Goal: Transaction & Acquisition: Download file/media

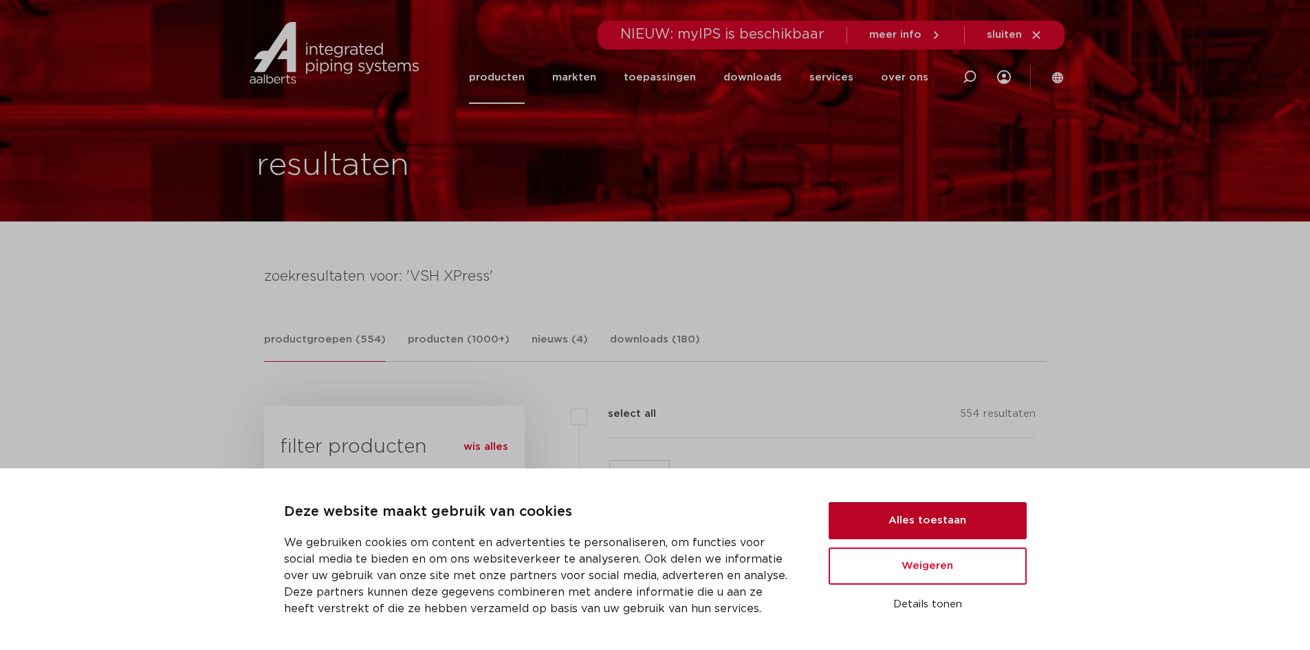
click at [905, 514] on button "Alles toestaan" at bounding box center [927, 520] width 198 height 37
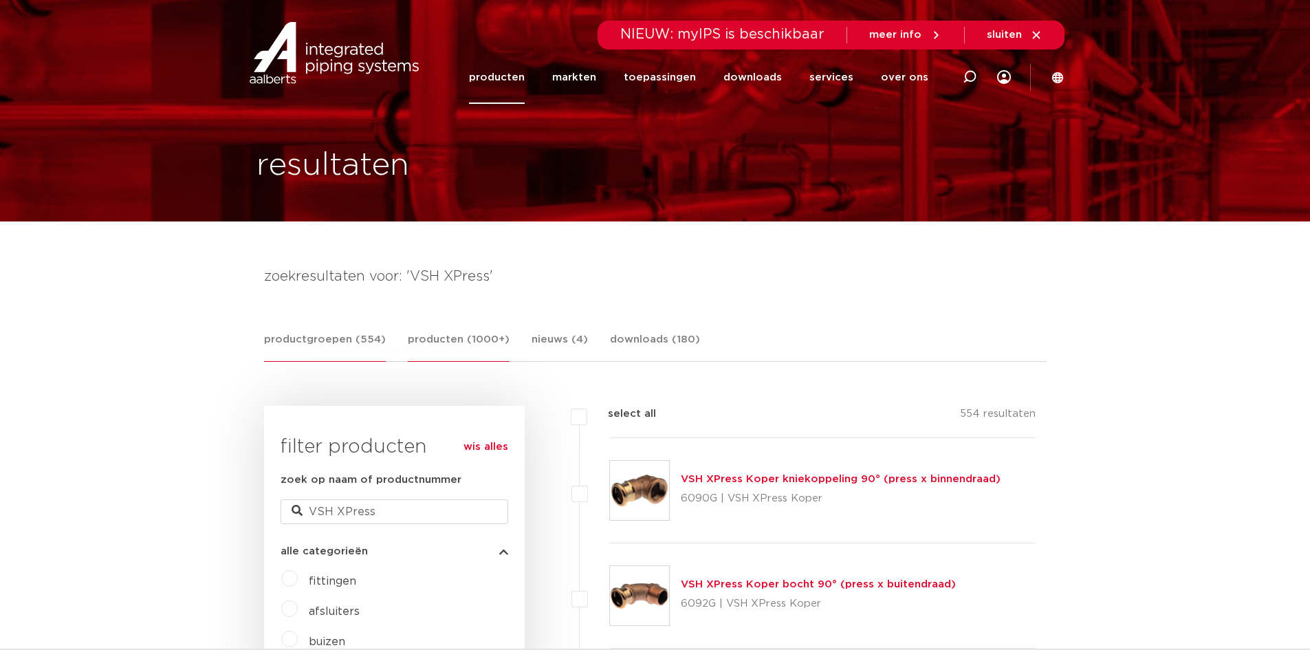
click at [413, 343] on link "producten (1000+)" at bounding box center [459, 346] width 102 height 30
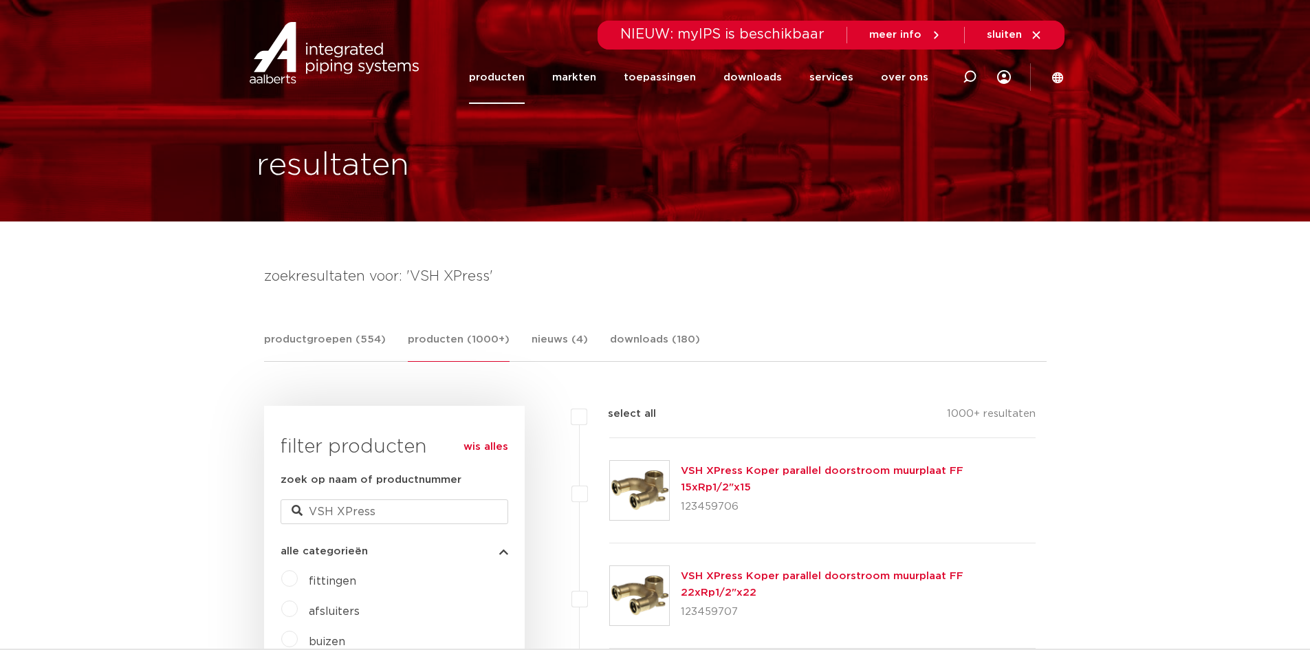
click at [320, 607] on span "afsluiters" at bounding box center [334, 611] width 51 height 11
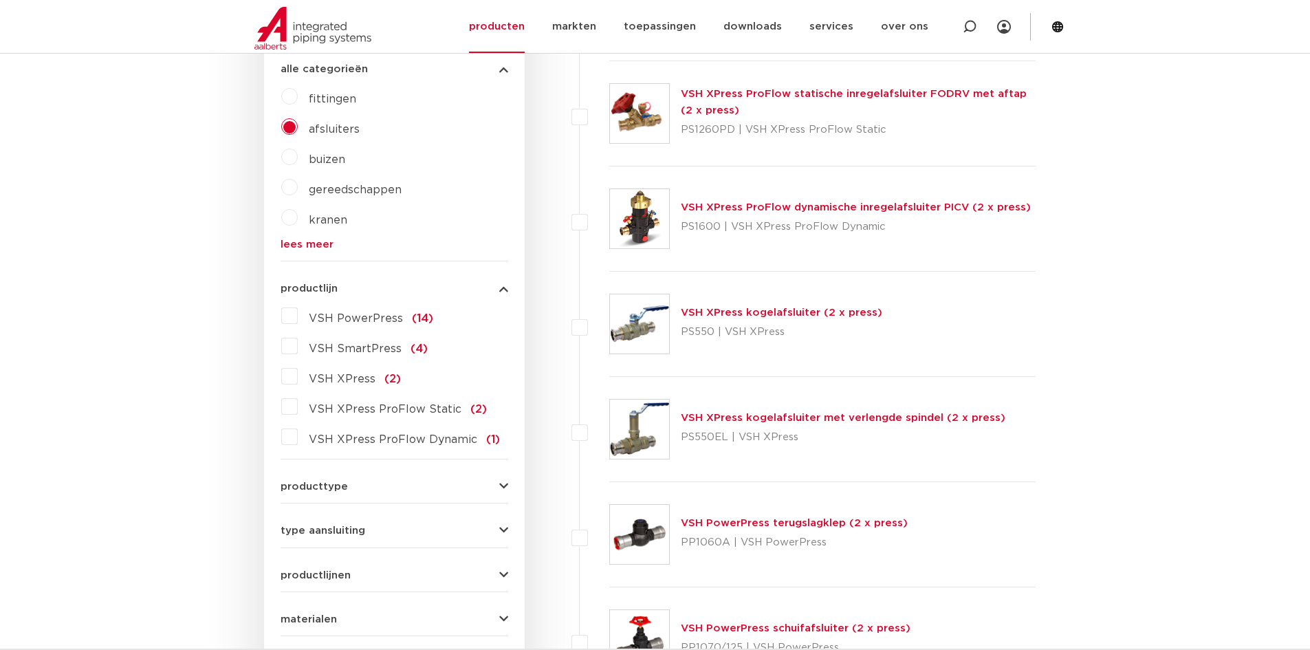
scroll to position [481, 0]
click at [763, 417] on link "VSH XPress kogelafsluiter met verlengde spindel (2 x press)" at bounding box center [843, 418] width 324 height 10
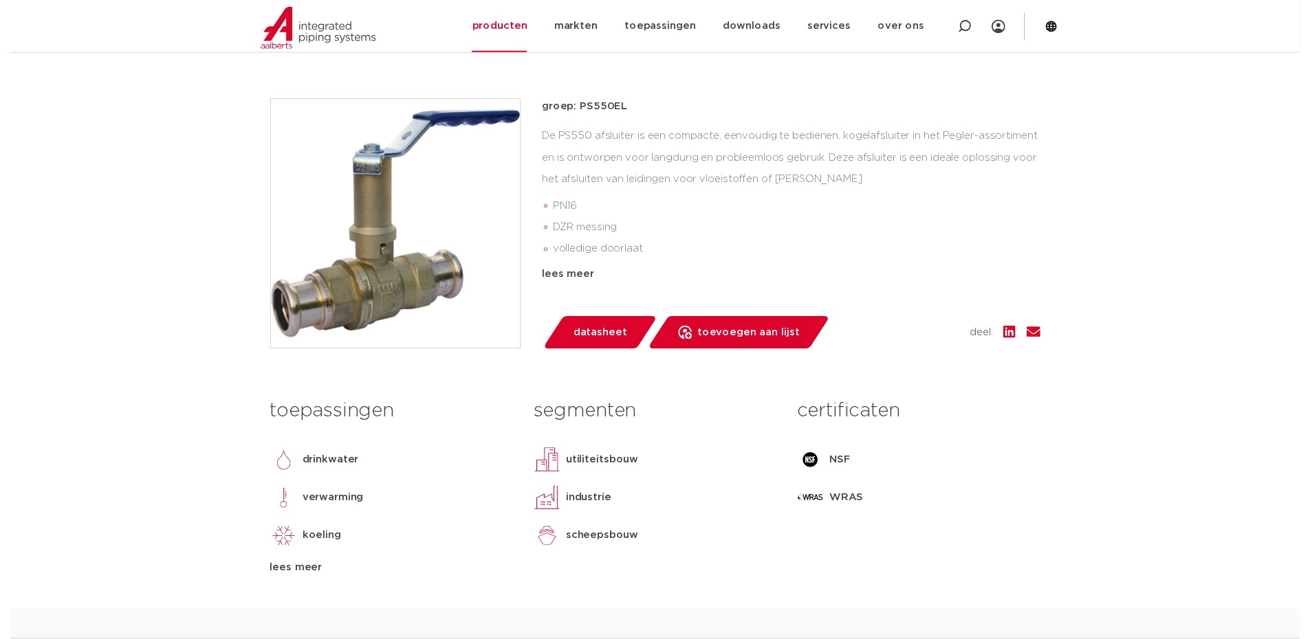
scroll to position [344, 0]
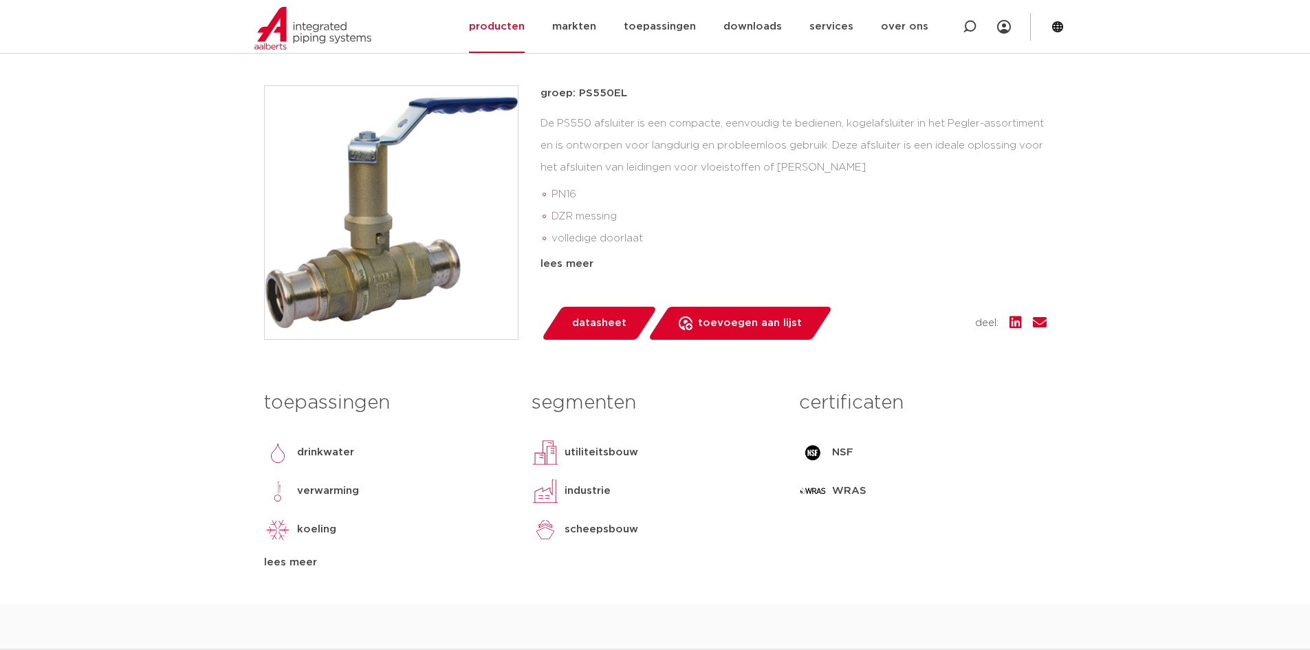
click at [605, 316] on span "datasheet" at bounding box center [599, 323] width 54 height 22
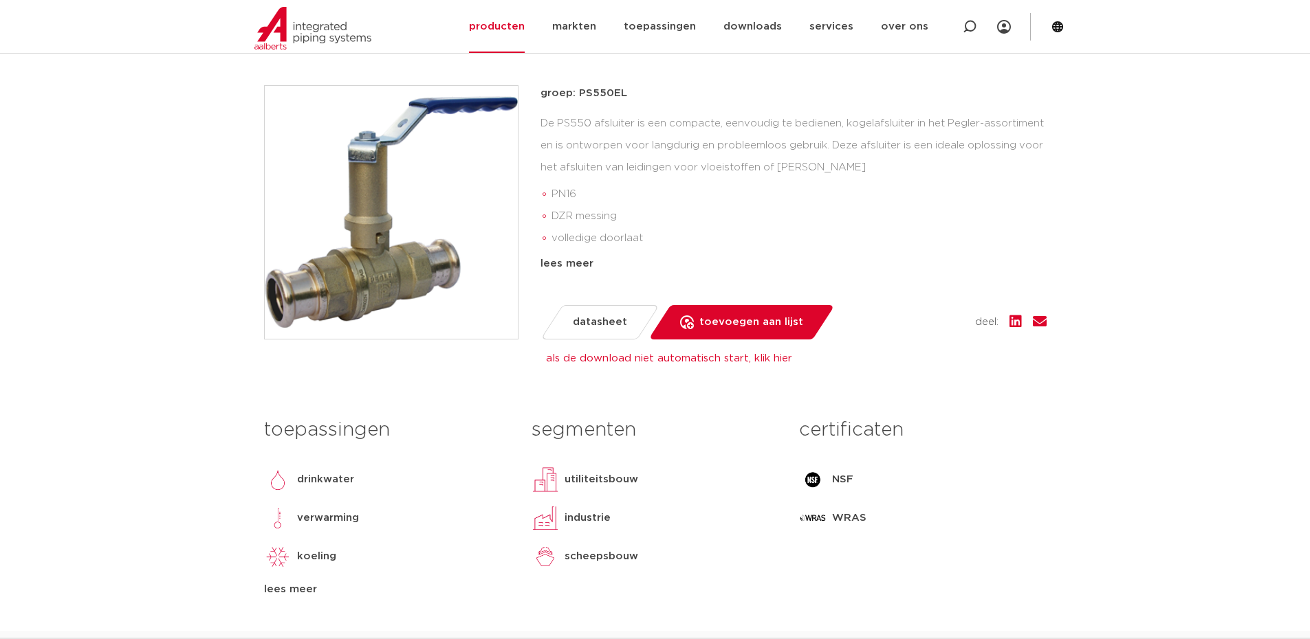
click at [626, 363] on link "als de download niet automatisch start, klik hier" at bounding box center [669, 358] width 246 height 10
